Goal: Task Accomplishment & Management: Use online tool/utility

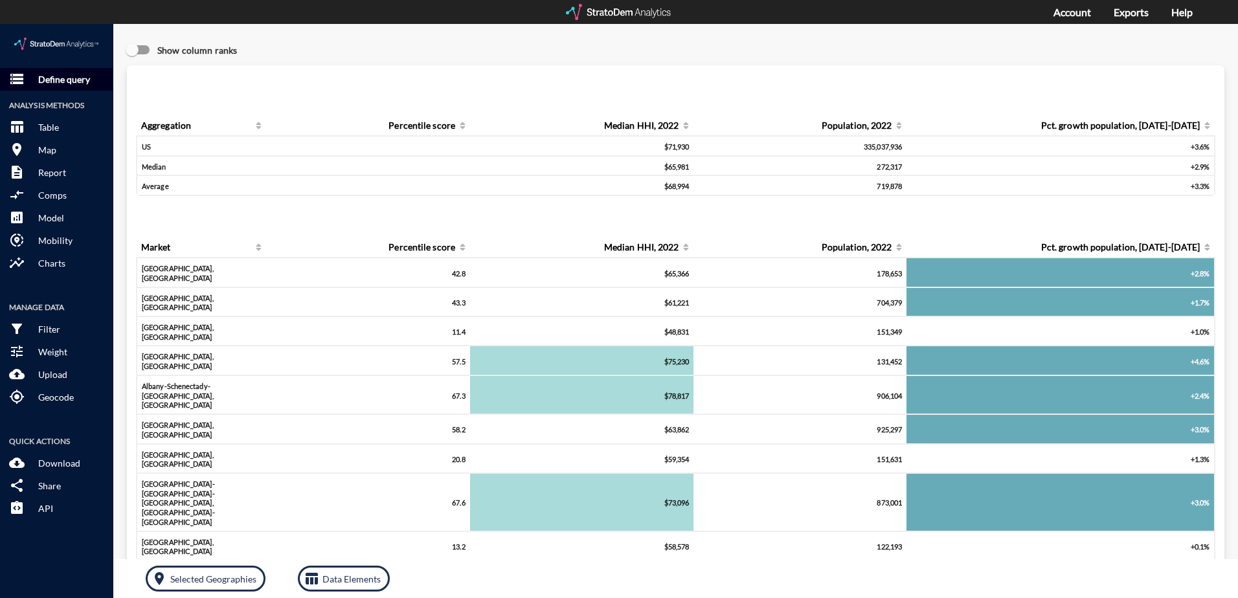
click p "Define query"
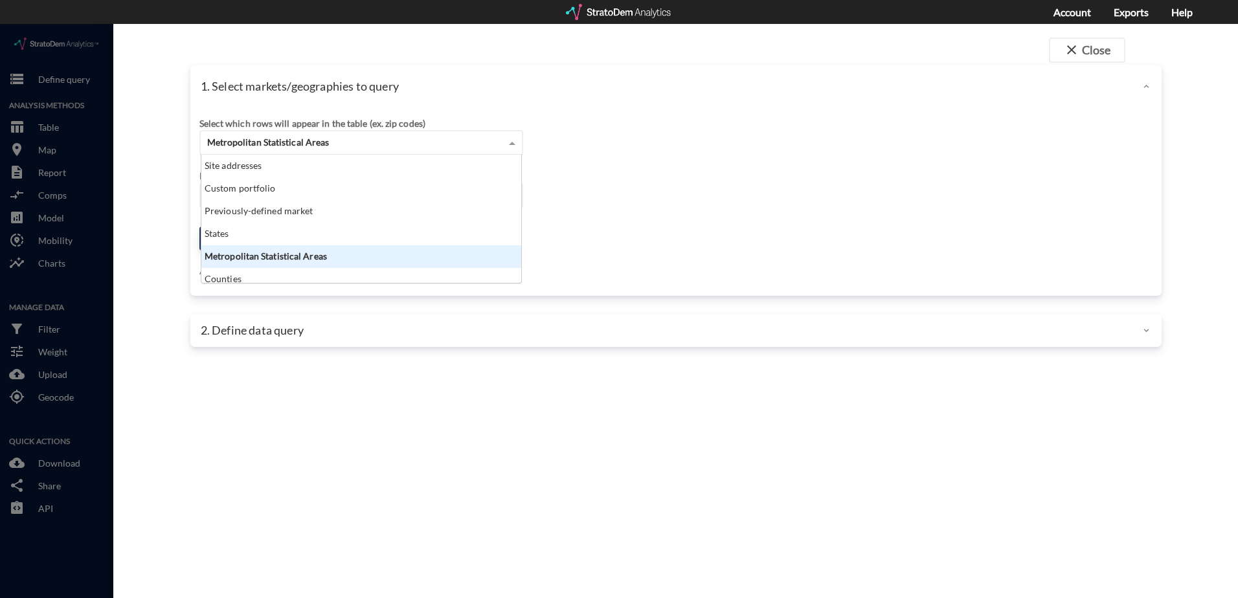
click span "Metropolitan Statistical Areas"
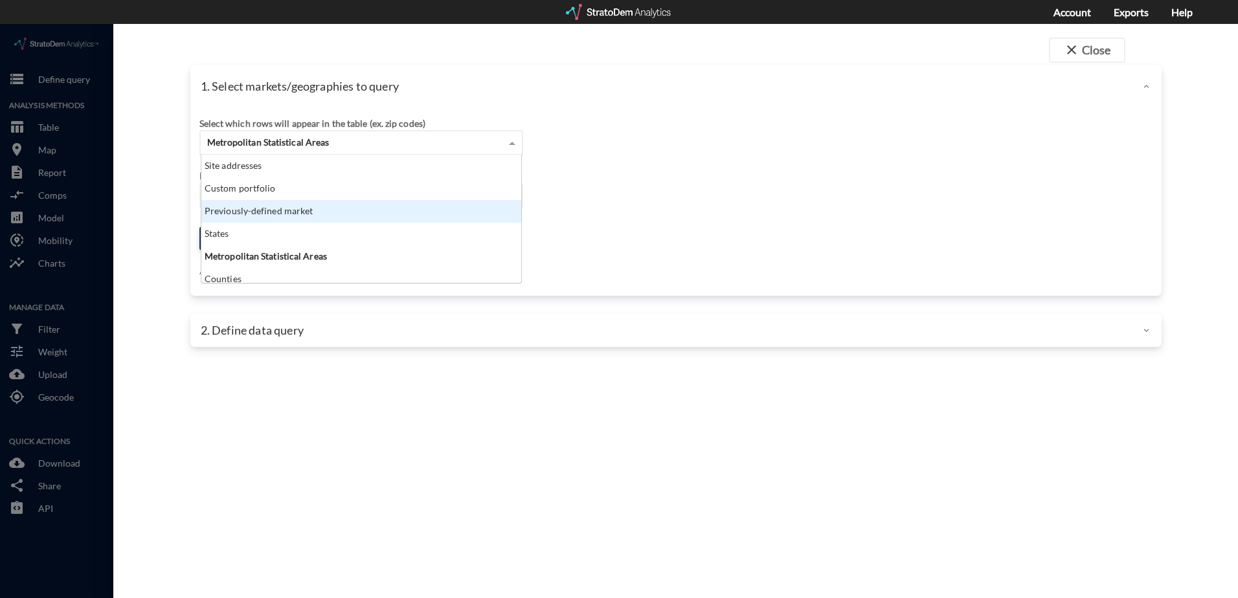
click div "Previously-defined market"
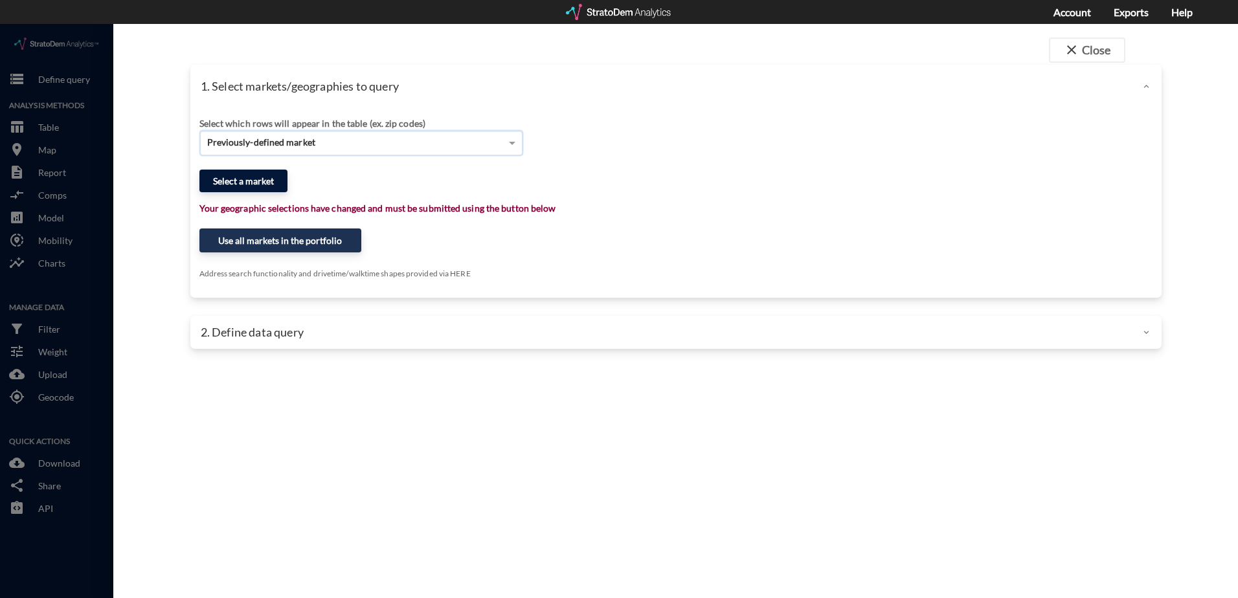
click button "Select a market"
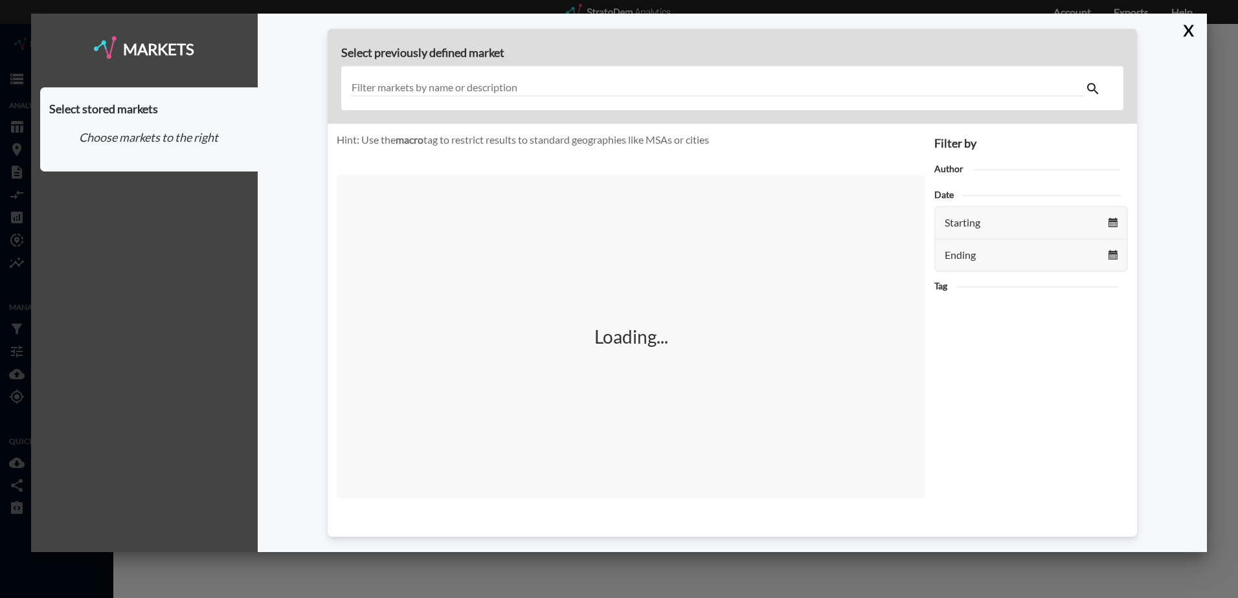
click at [561, 82] on input "text" at bounding box center [717, 88] width 735 height 17
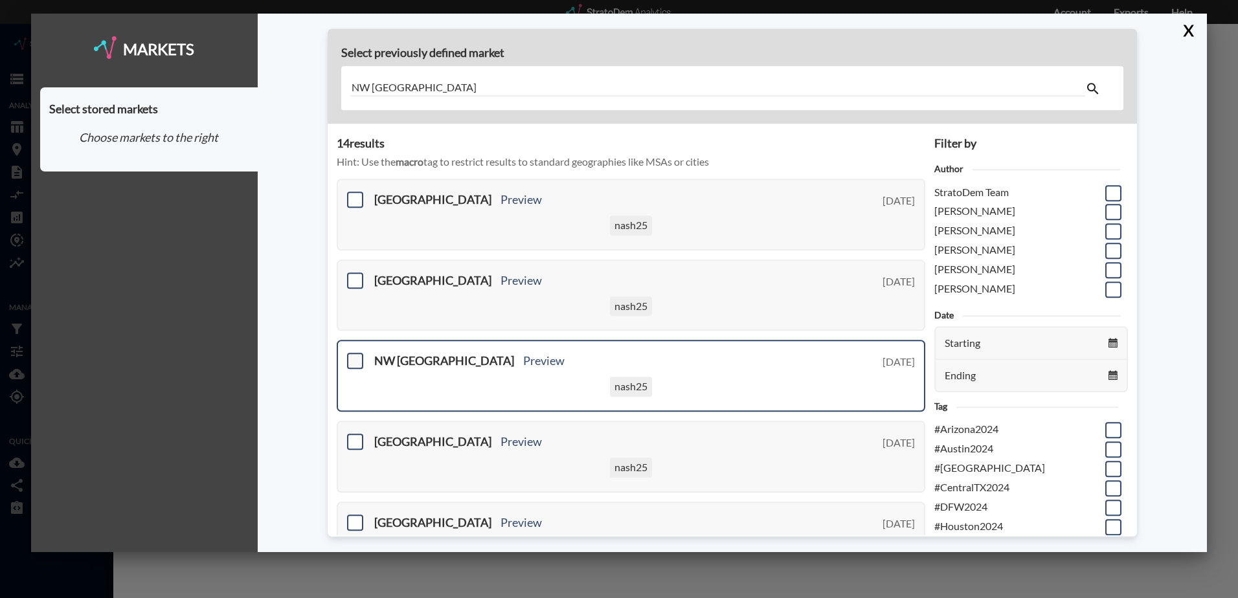
type input "NW [GEOGRAPHIC_DATA]"
click at [354, 361] on span at bounding box center [355, 362] width 16 height 16
click at [354, 356] on input "checkbox" at bounding box center [354, 356] width 0 height 0
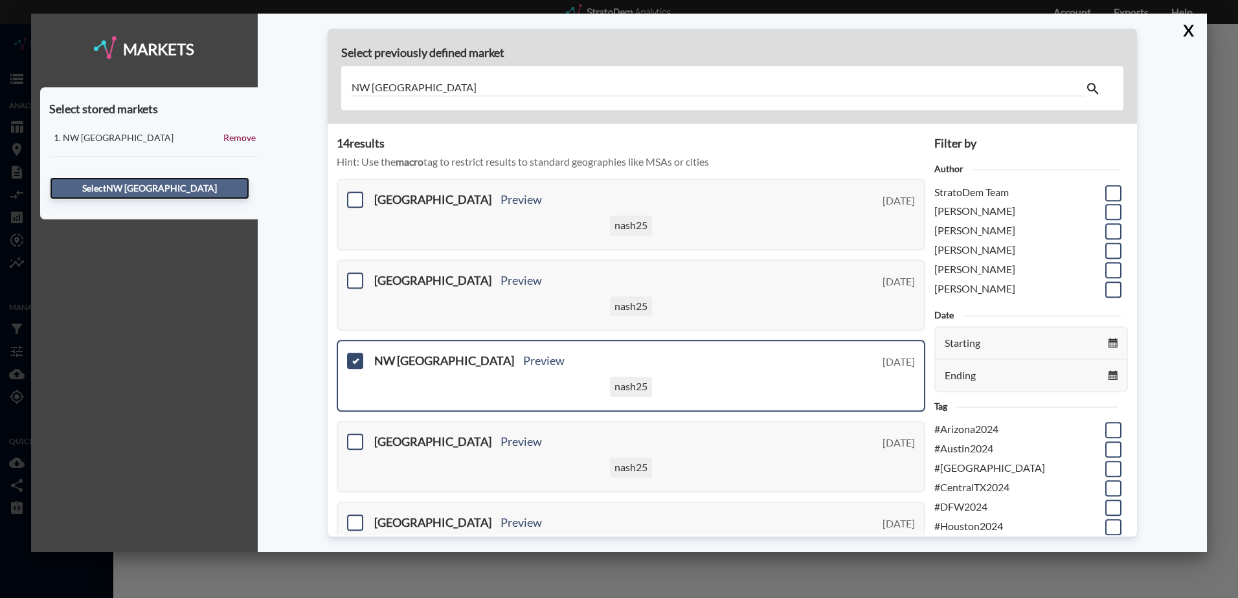
click at [145, 189] on button "Select NW [GEOGRAPHIC_DATA]" at bounding box center [149, 188] width 199 height 22
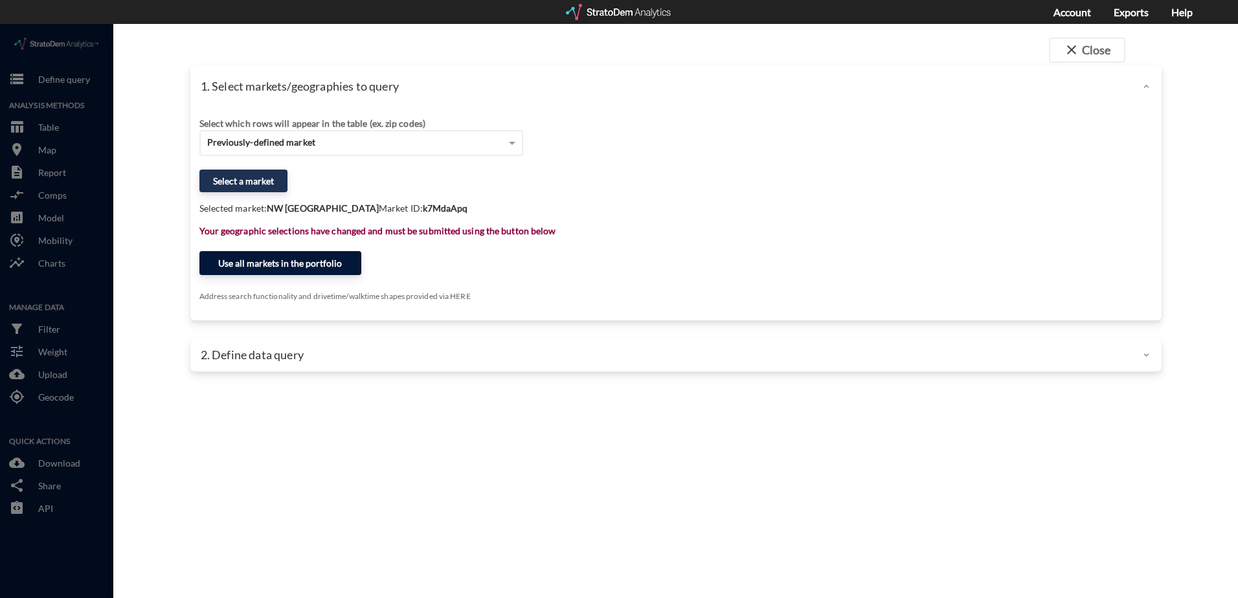
click button "Use all markets in the portfolio"
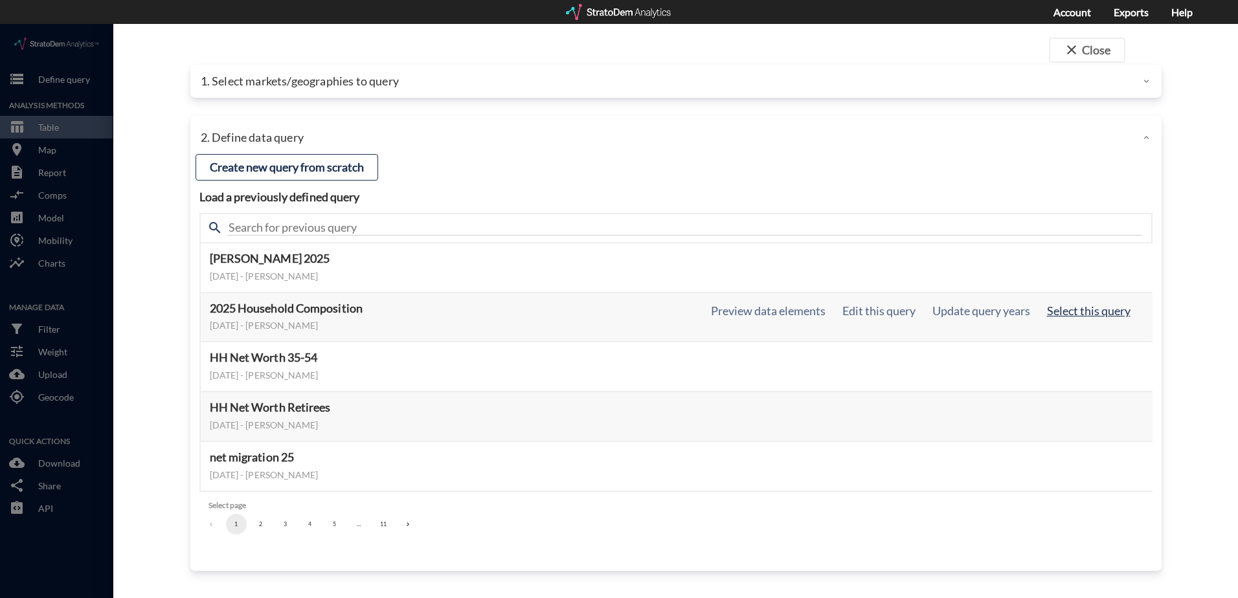
click button "Select this query"
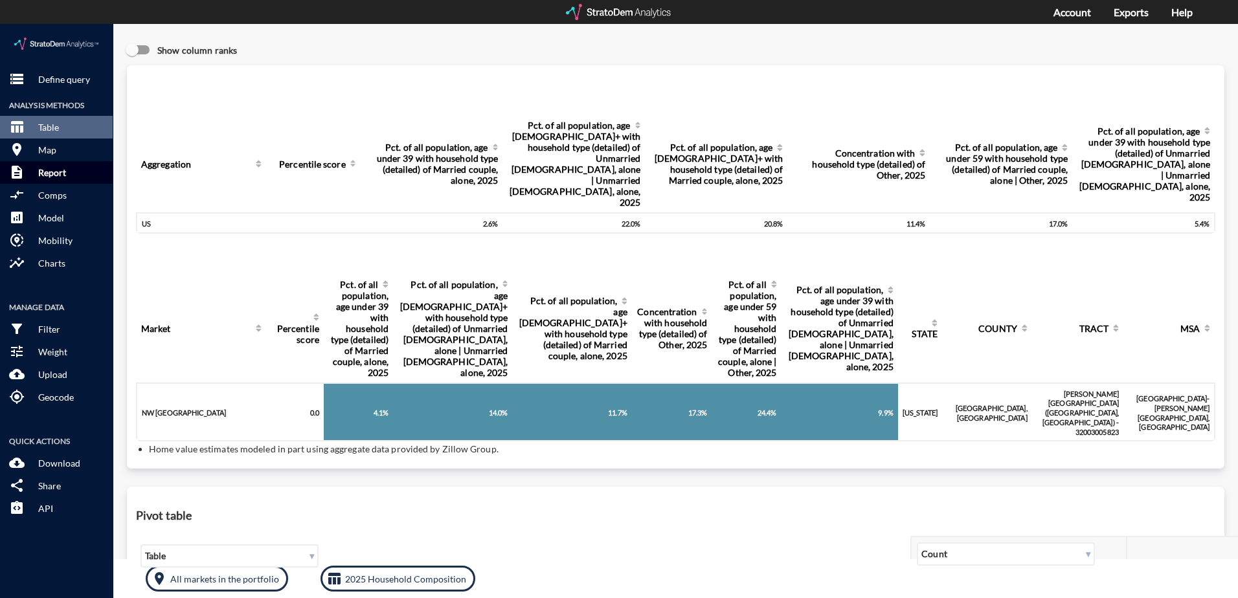
click button "description Report"
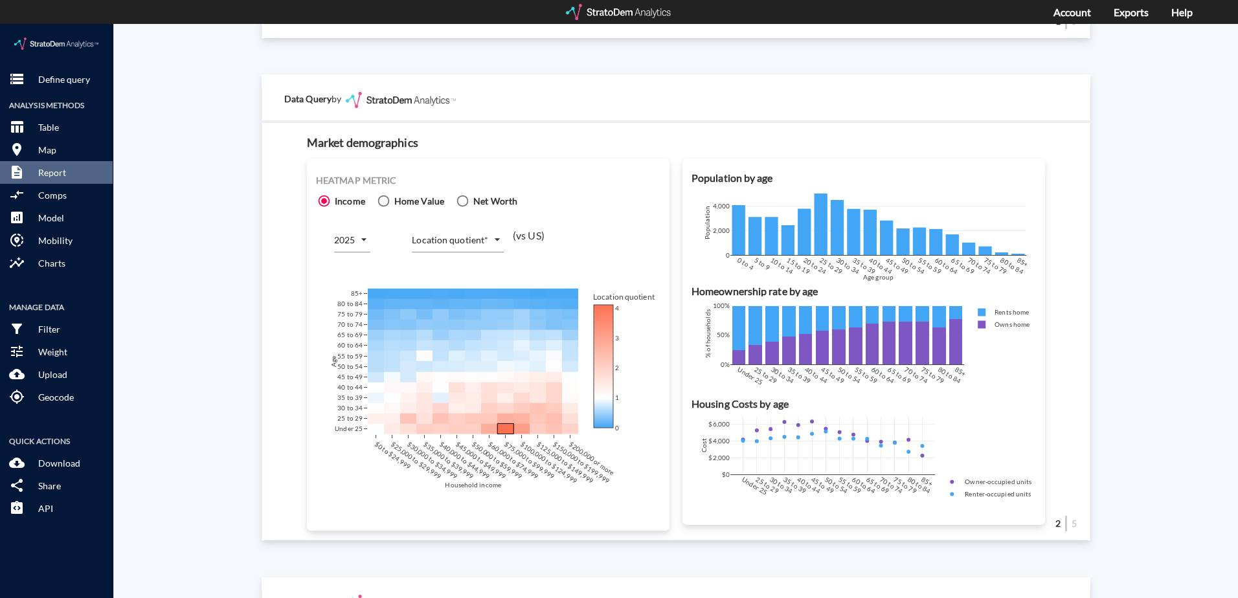
scroll to position [777, 0]
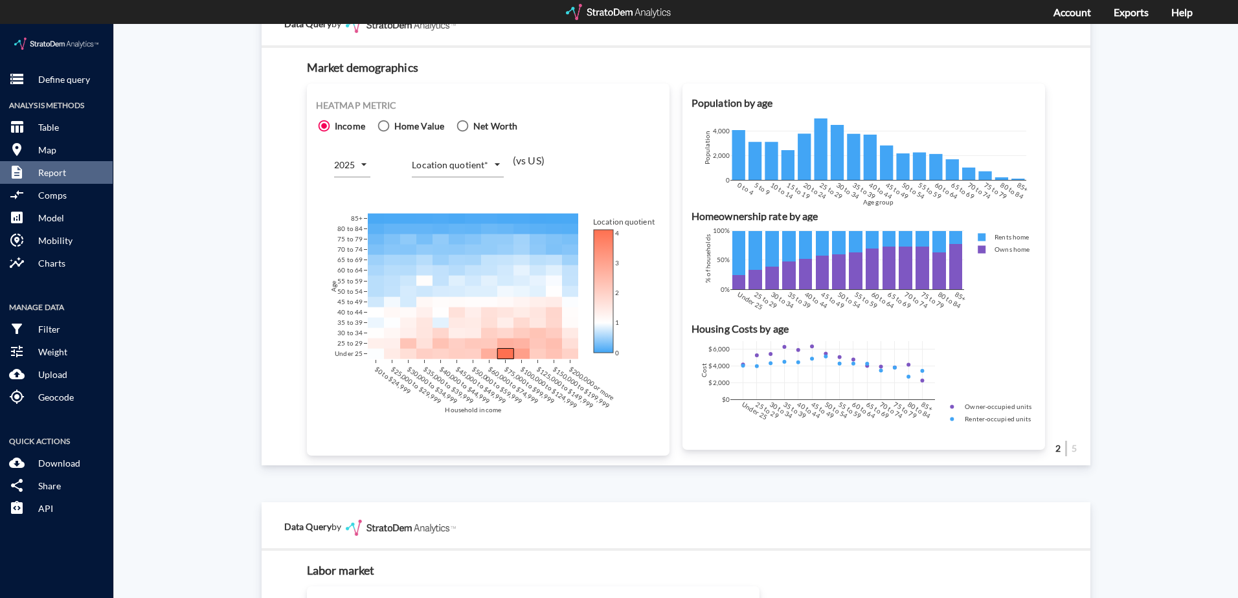
click div "Heatmap metric Income Home Value Net Worth 2025 2025 Location quotient* LOCATIO…"
click body "/vantagepoint/us/-1 storage Define query Analysis Methods table_chart Table roo…"
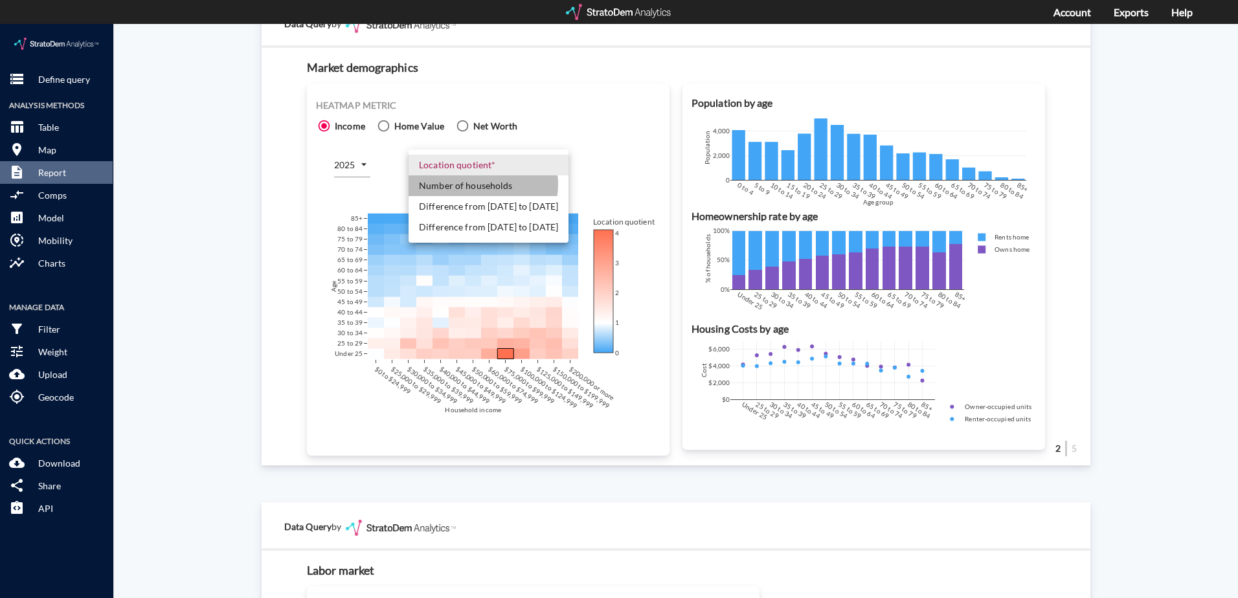
click li "Number of households"
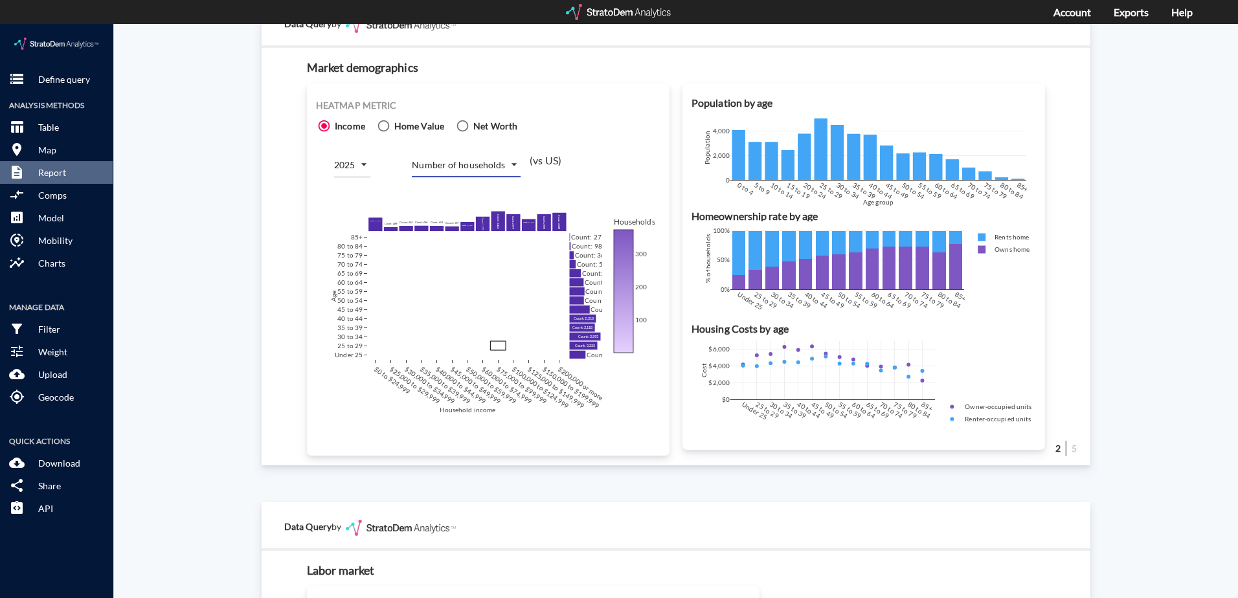
click div "Site report Generate a site report for a given location, (optionally) benchmark…"
click body "/vantagepoint/us/-1 storage Define query Analysis Methods table_chart Table roo…"
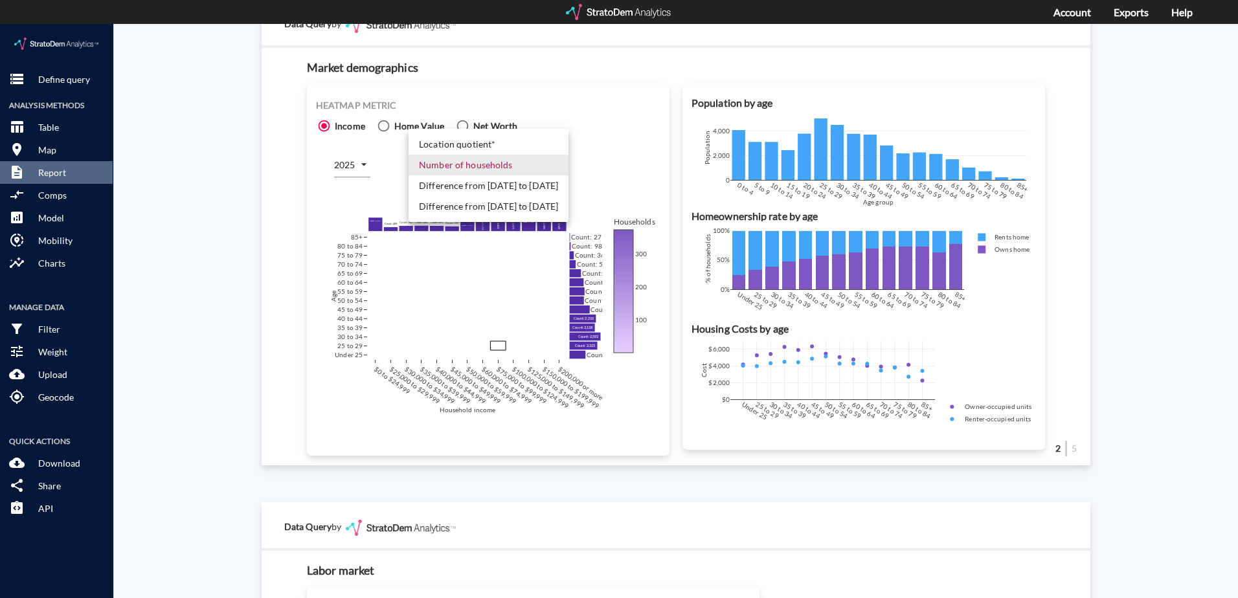
click li "Difference from [DATE] to [DATE]"
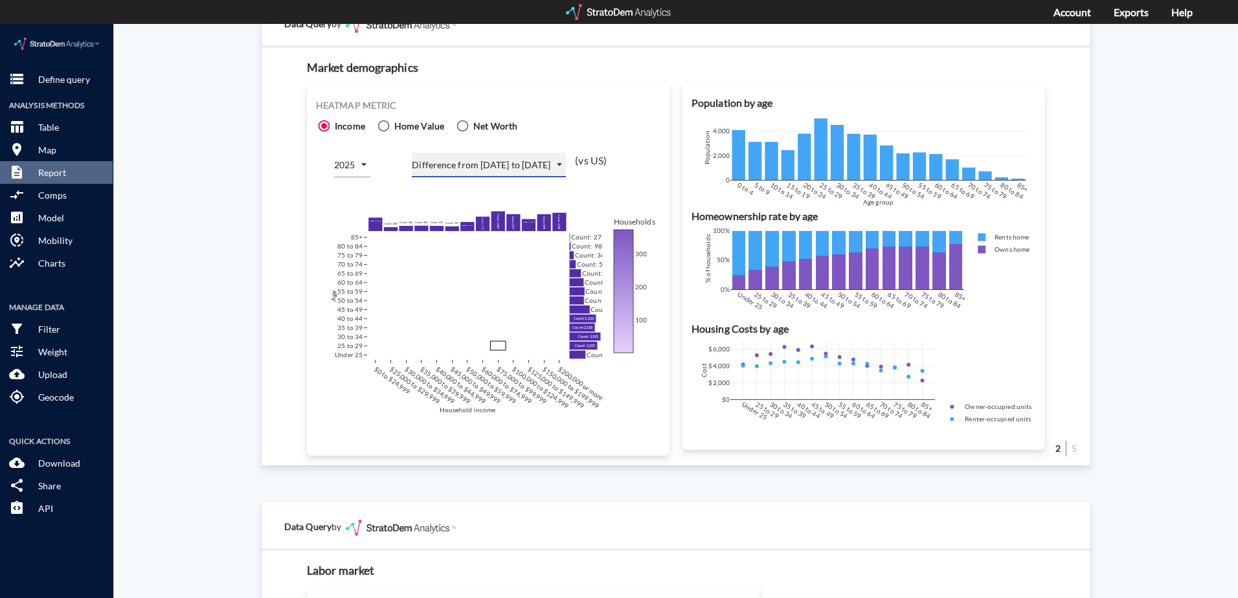
type input "COUNT_DIFF_FUTURE"
click div "Site report Generate a site report for a given location, (optionally) benchmark…"
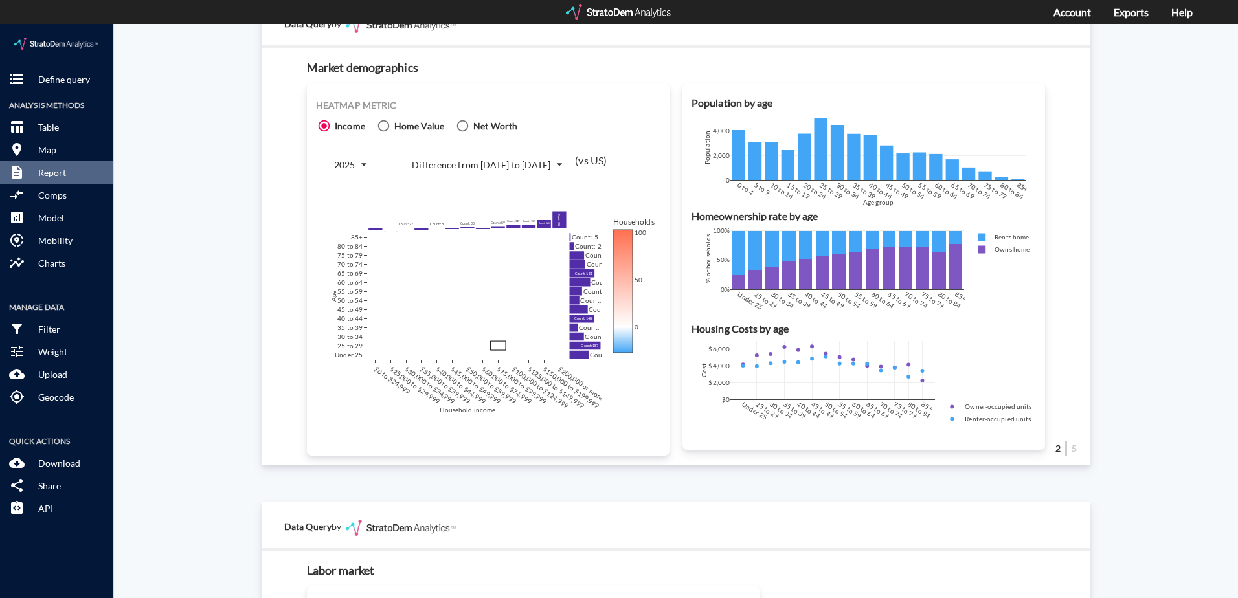
click div "Site report Generate a site report for a given location, (optionally) benchmark…"
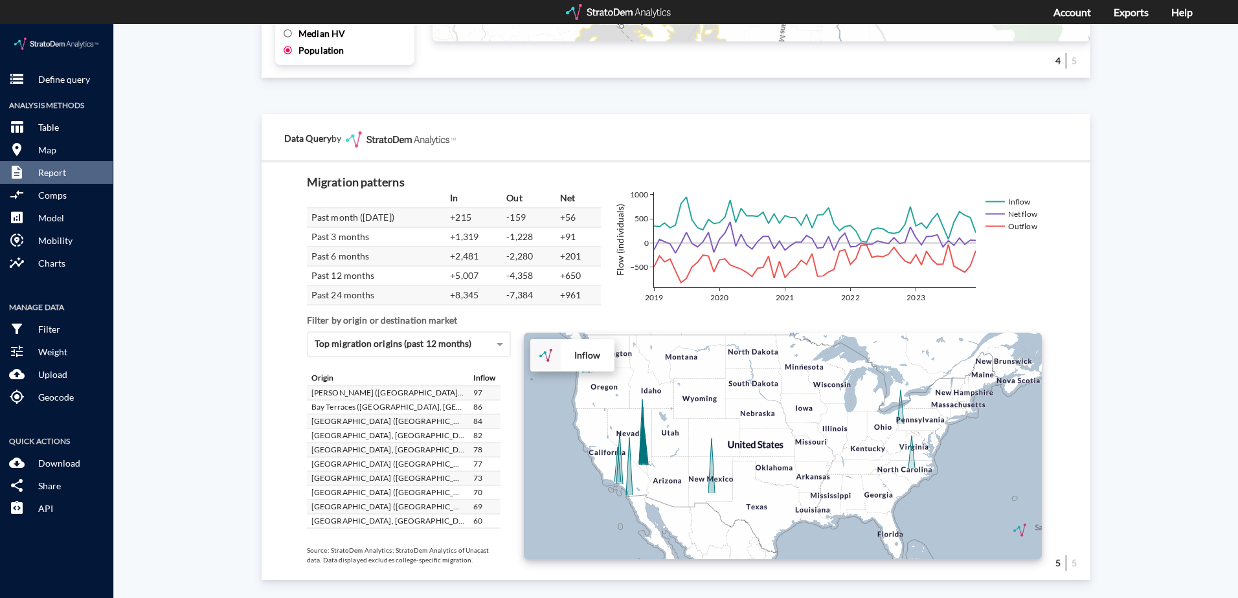
scroll to position [65, 0]
click div "+ − Inflow CUSTOMIZE DATA Draw a polygon Draw a rectangle Draw a marker Edit la…"
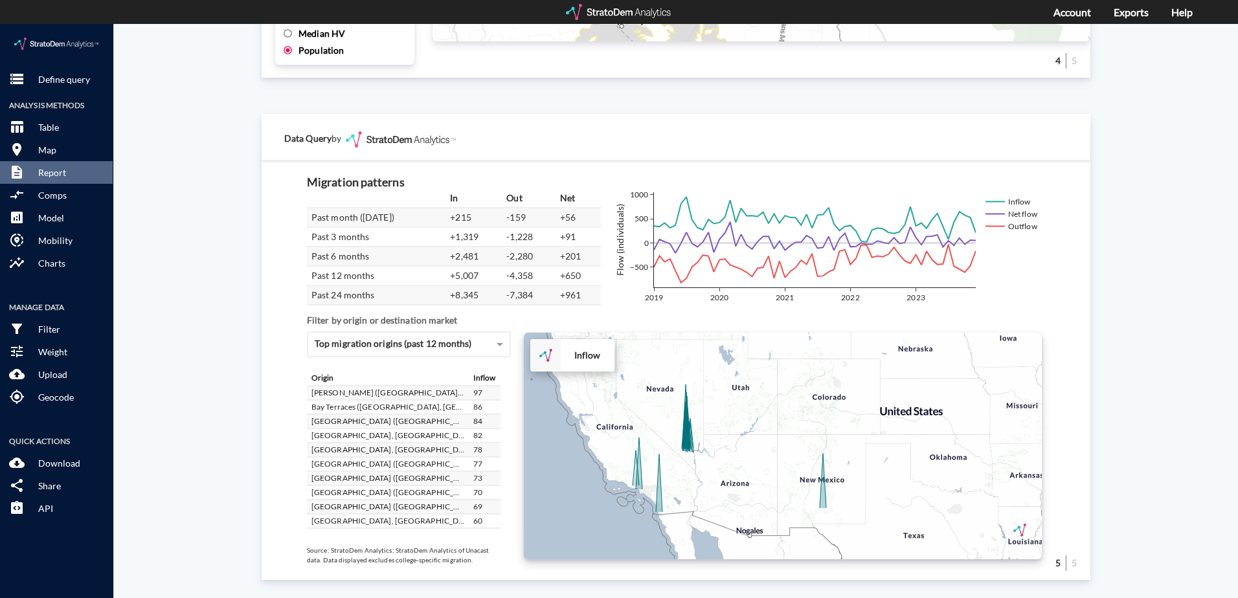
drag, startPoint x: 688, startPoint y: 406, endPoint x: 778, endPoint y: 352, distance: 105.2
click div "+ − Inflow CUSTOMIZE DATA Draw a polygon Draw a rectangle Draw a marker Edit la…"
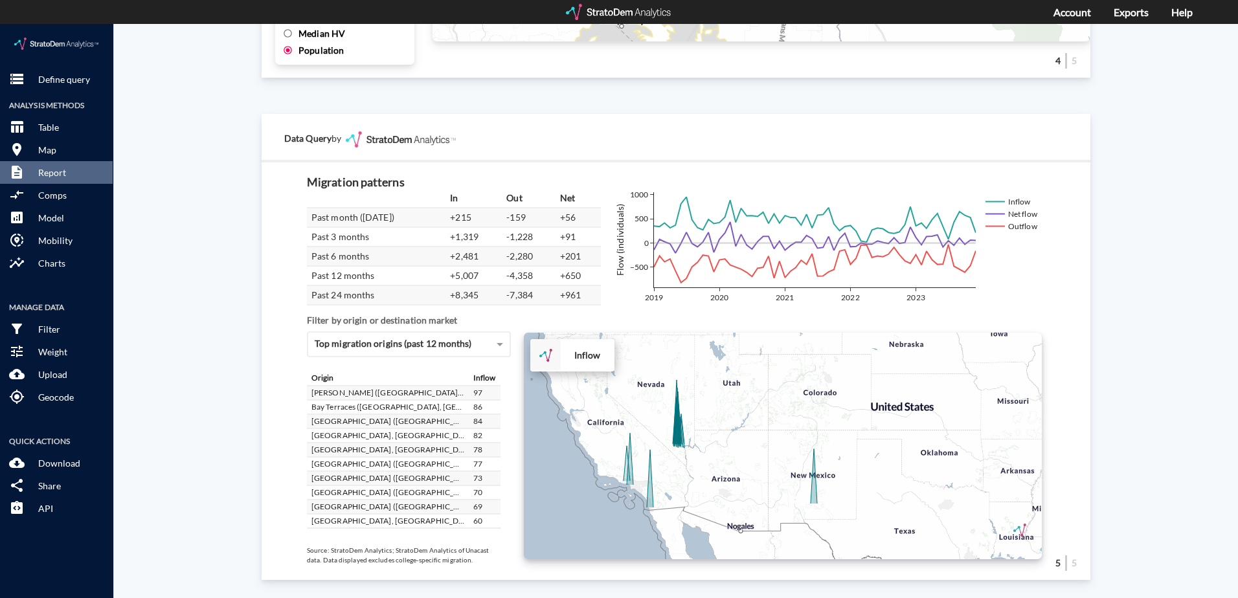
drag, startPoint x: 731, startPoint y: 403, endPoint x: 722, endPoint y: 400, distance: 9.4
click div "+ − Inflow CUSTOMIZE DATA Draw a polygon Draw a rectangle Draw a marker Edit la…"
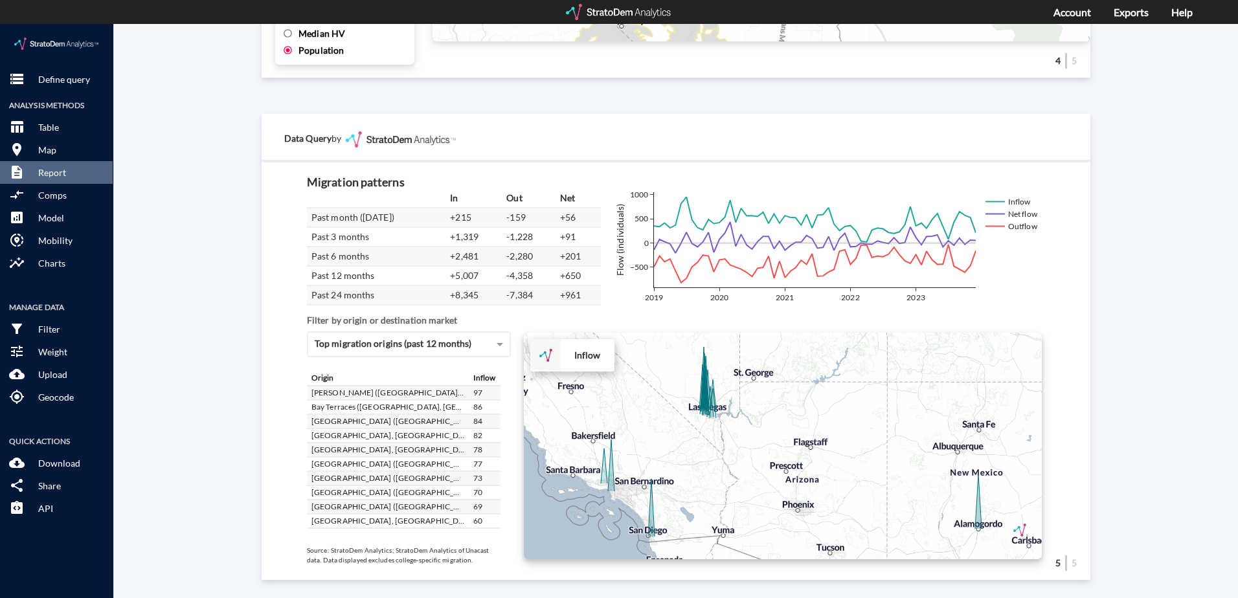
drag, startPoint x: 723, startPoint y: 416, endPoint x: 808, endPoint y: 370, distance: 97.4
click div "+ − Inflow CUSTOMIZE DATA Draw a polygon Draw a rectangle Draw a marker Edit la…"
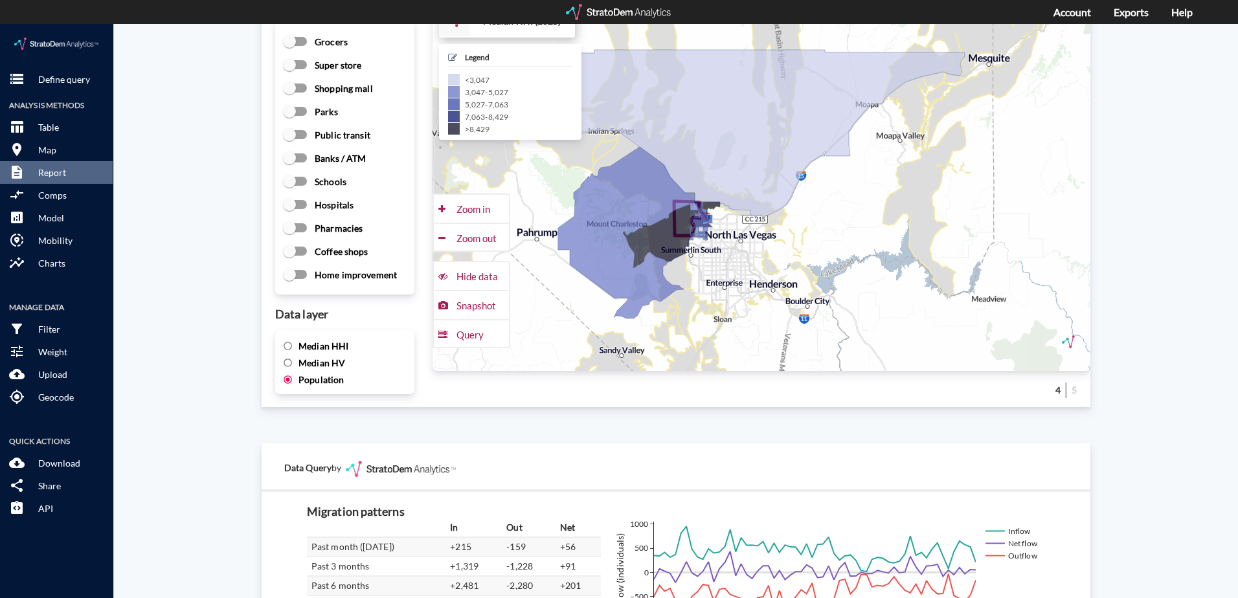
scroll to position [1792, 0]
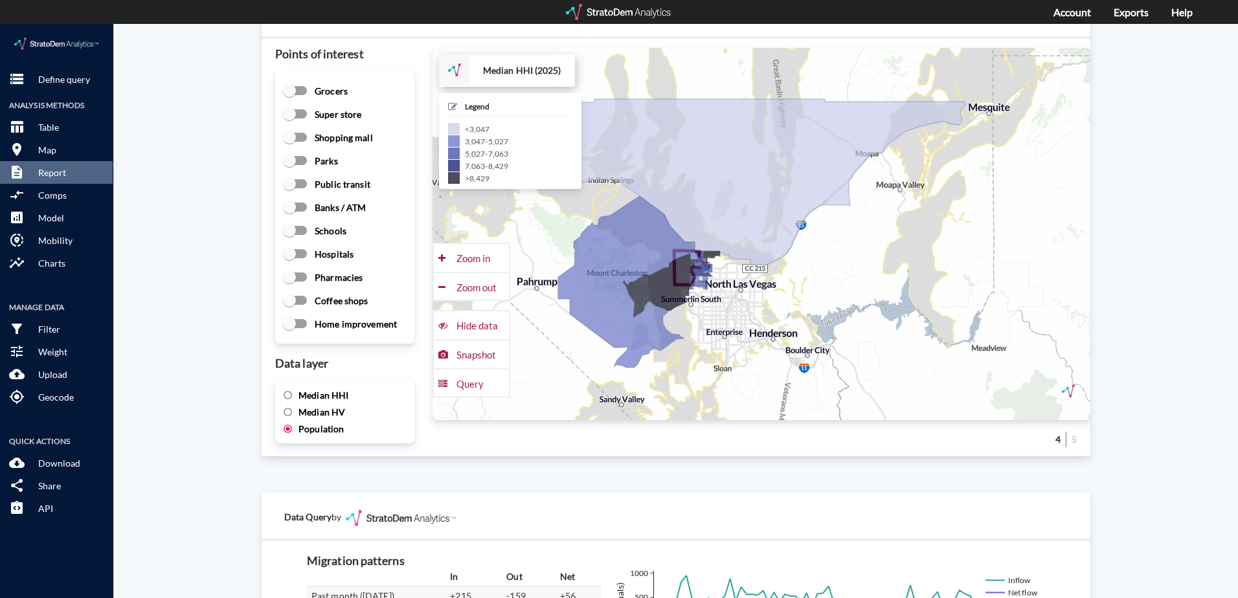
click input "Median HHI"
radio input "true"
radio input "false"
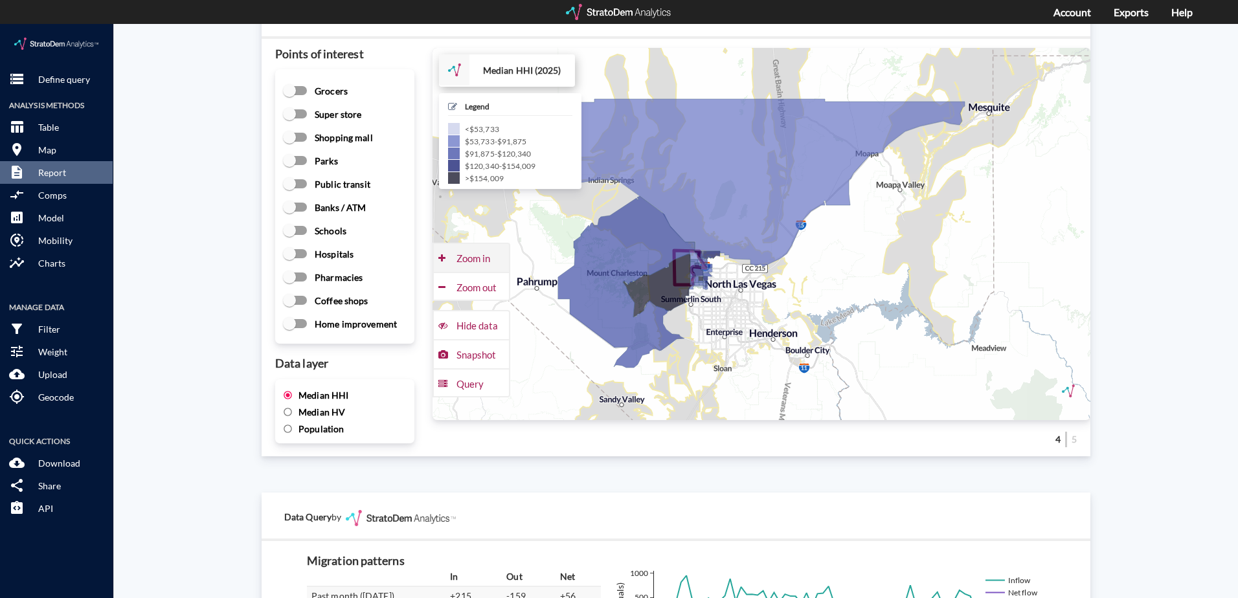
click div "Zoom in"
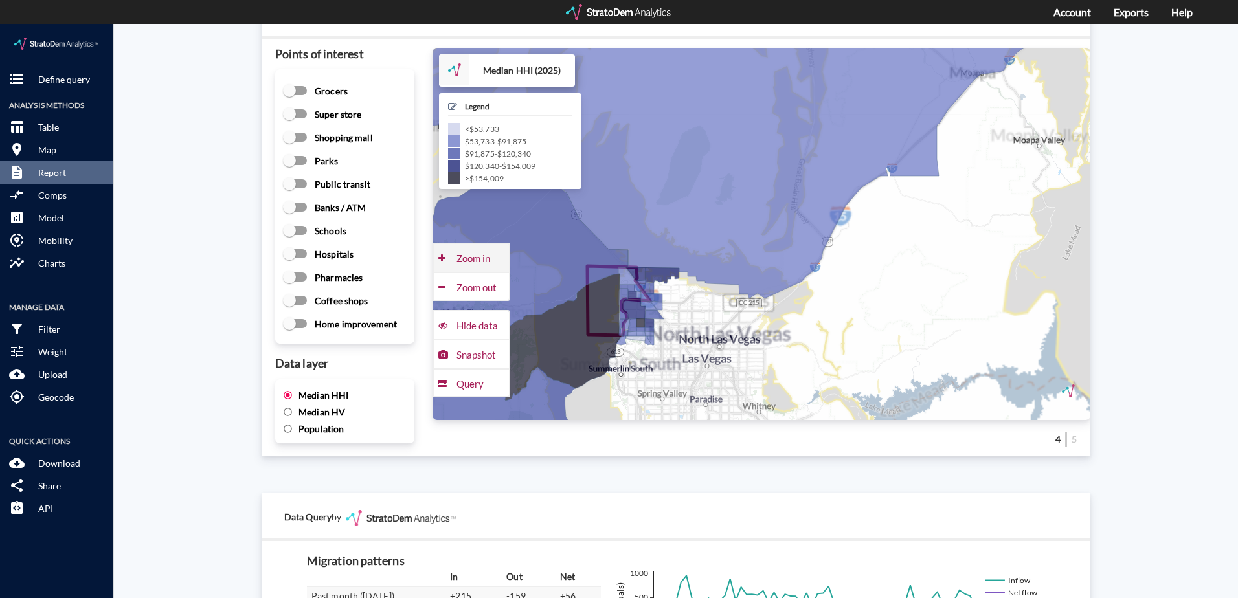
click div "Zoom in"
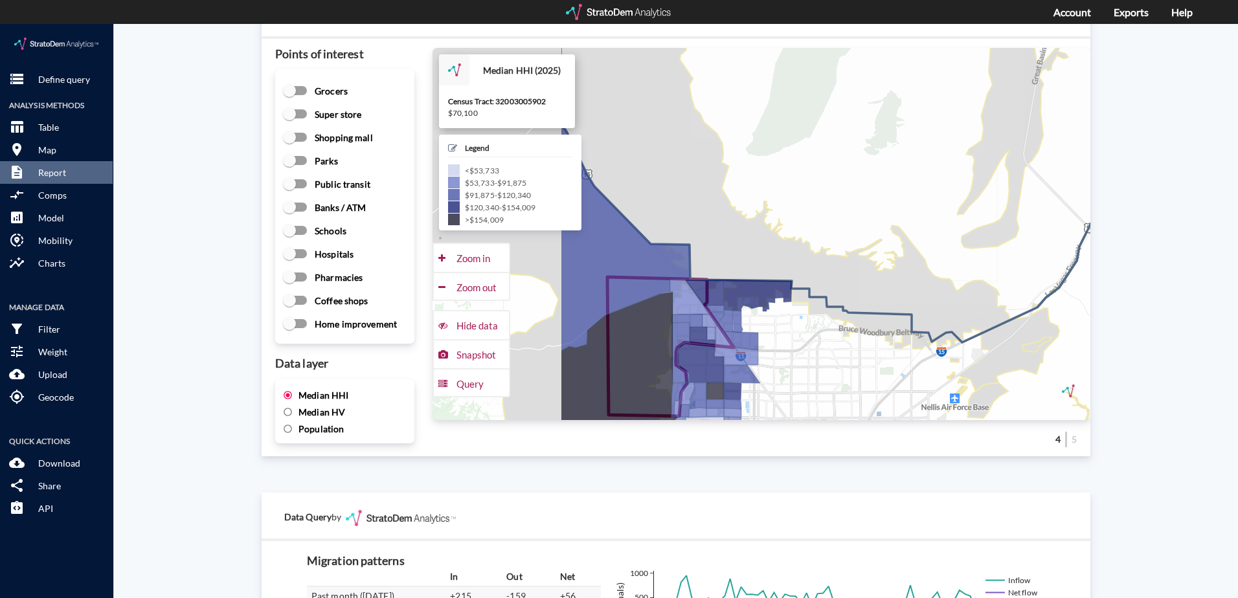
drag, startPoint x: 673, startPoint y: 281, endPoint x: 872, endPoint y: 260, distance: 199.9
click icon
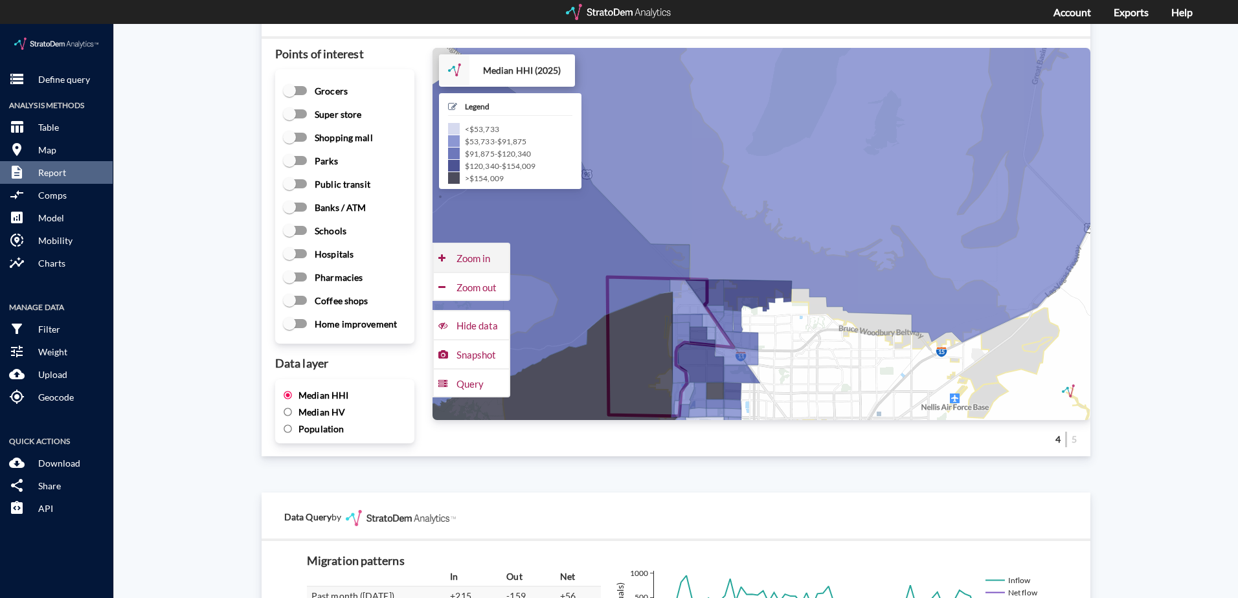
click div "Zoom in"
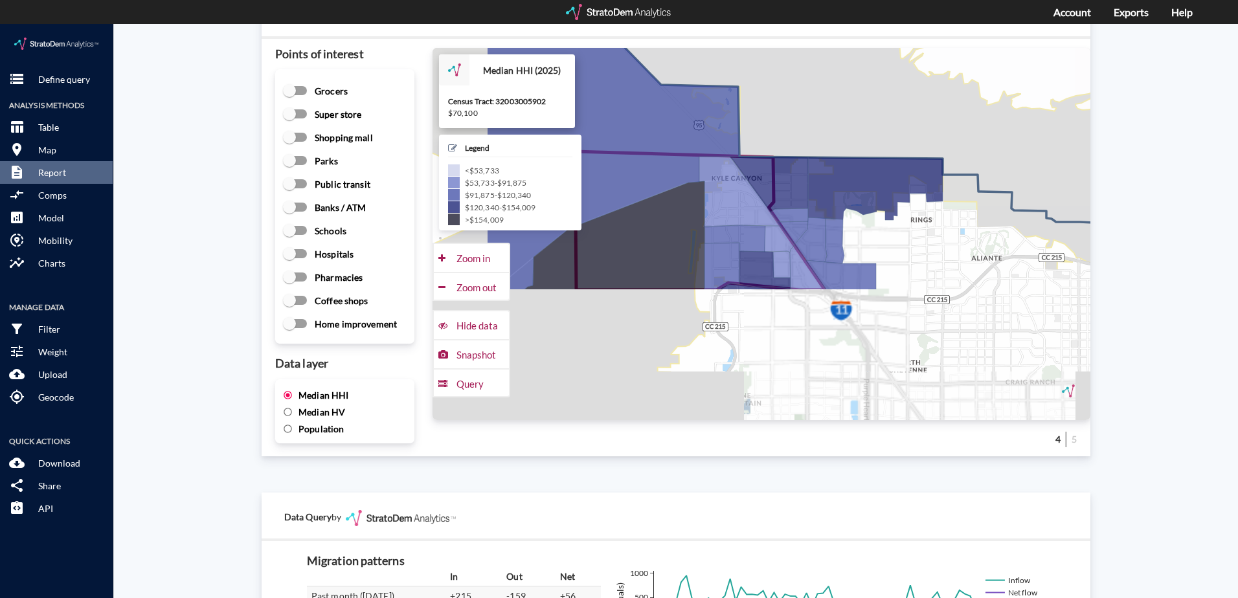
drag, startPoint x: 827, startPoint y: 269, endPoint x: 950, endPoint y: 100, distance: 209.2
click icon
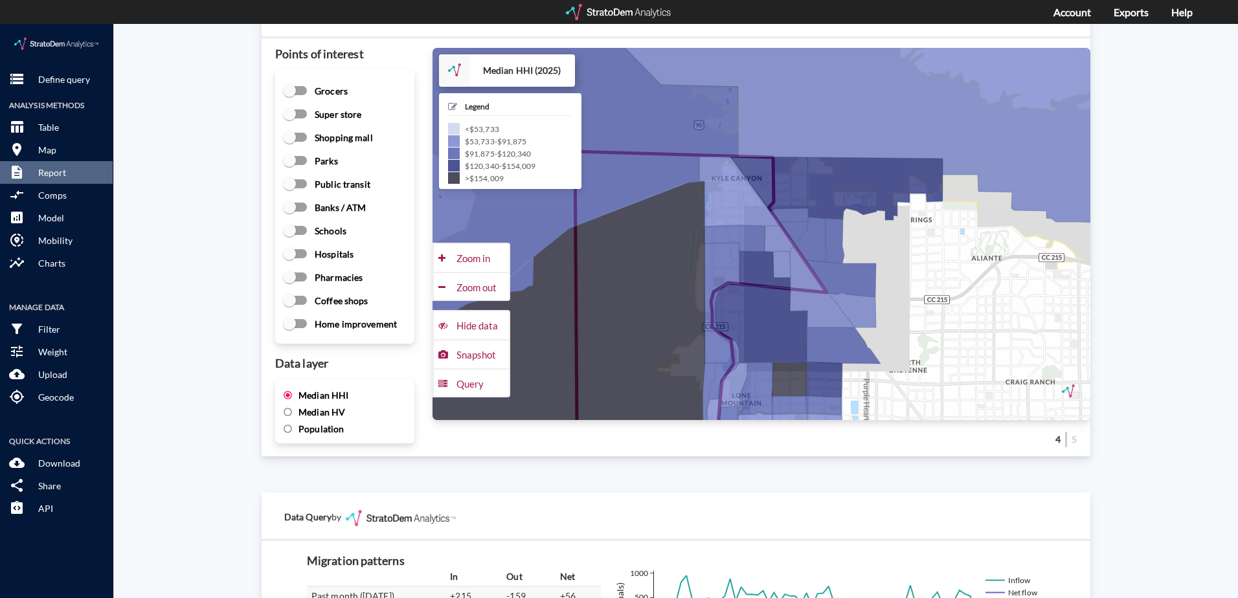
click input "Median HV"
radio input "true"
radio input "false"
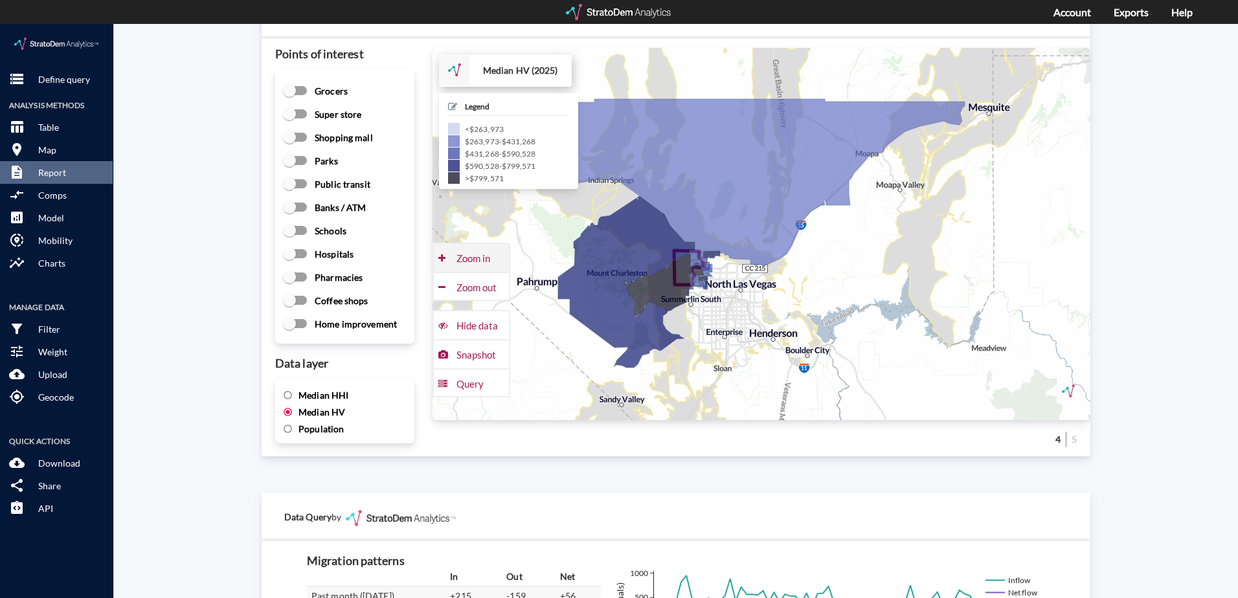
click div "Zoom in"
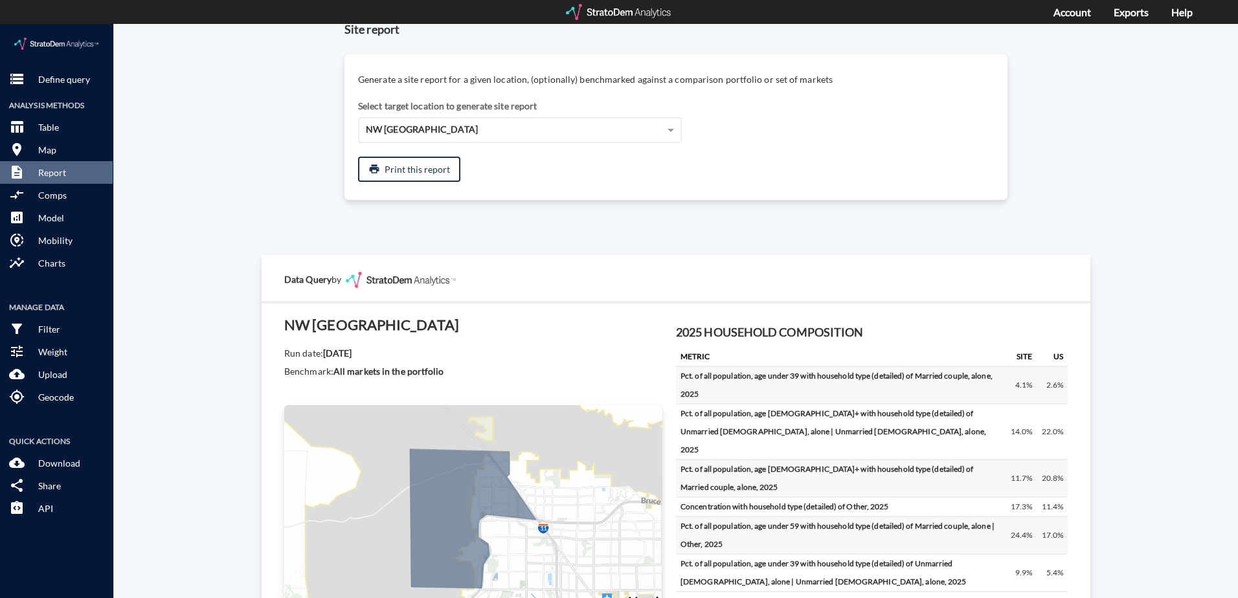
scroll to position [0, 0]
